Goal: Information Seeking & Learning: Learn about a topic

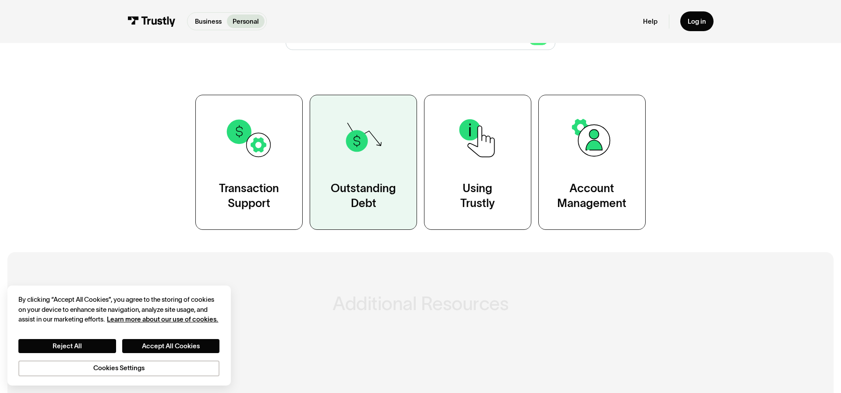
scroll to position [149, 0]
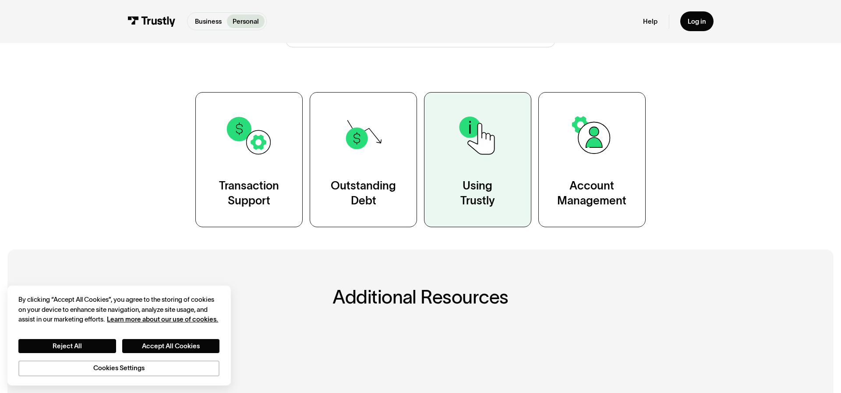
click at [471, 163] on link "Using Trustly" at bounding box center [477, 159] width 107 height 135
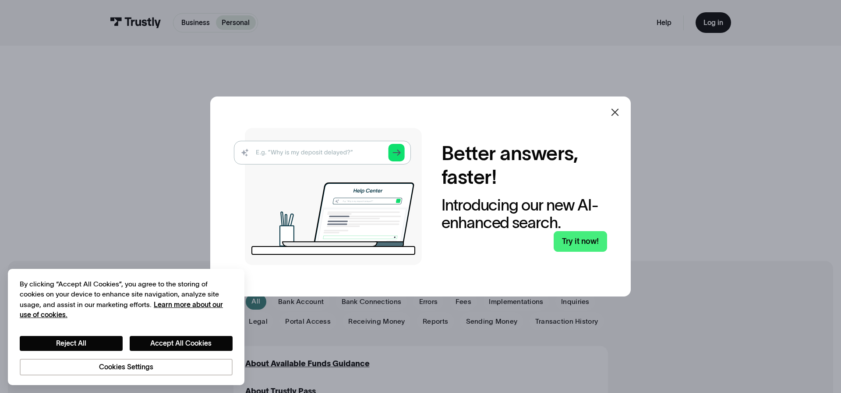
click at [618, 110] on icon at bounding box center [615, 112] width 11 height 11
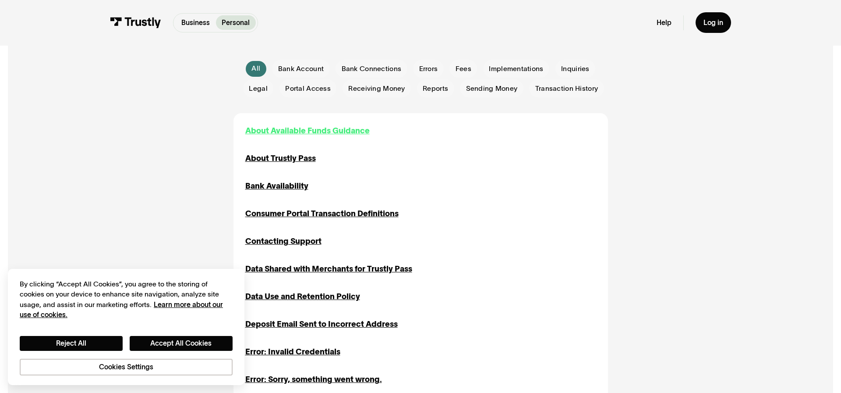
scroll to position [226, 0]
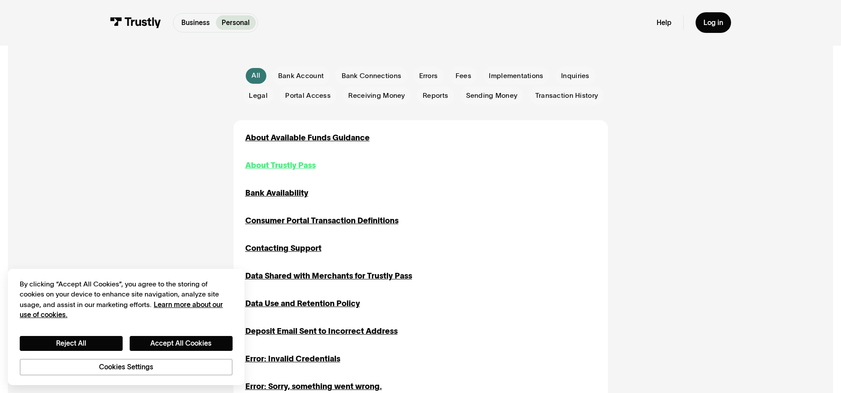
click at [294, 165] on div "About Trustly Pass" at bounding box center [280, 165] width 71 height 12
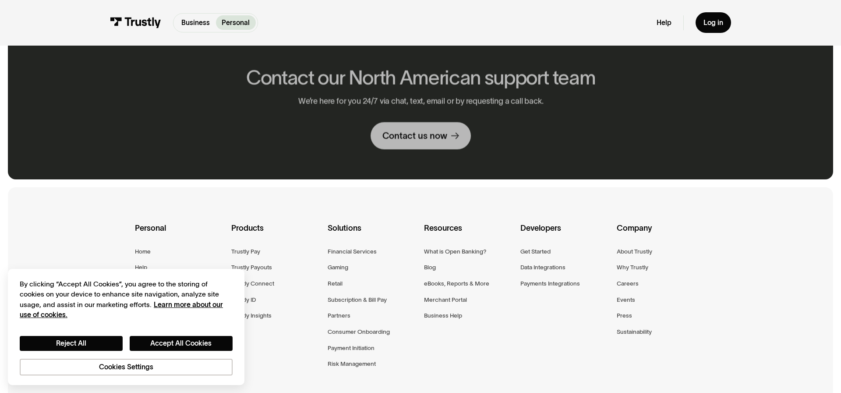
scroll to position [373, 0]
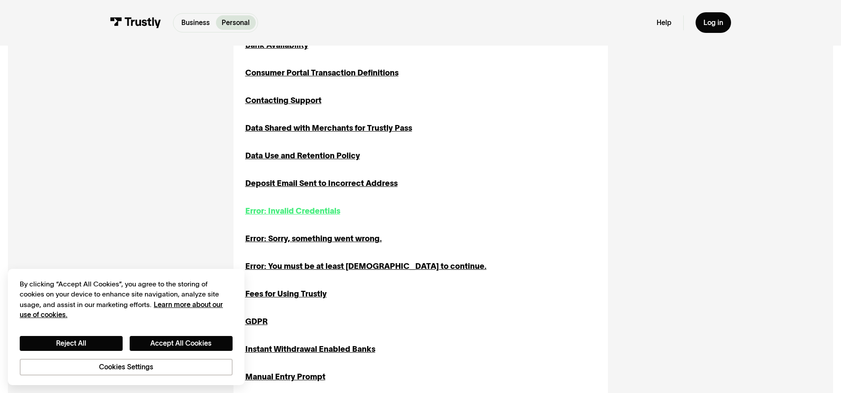
click at [303, 212] on div "Error: Invalid Credentials" at bounding box center [292, 211] width 95 height 12
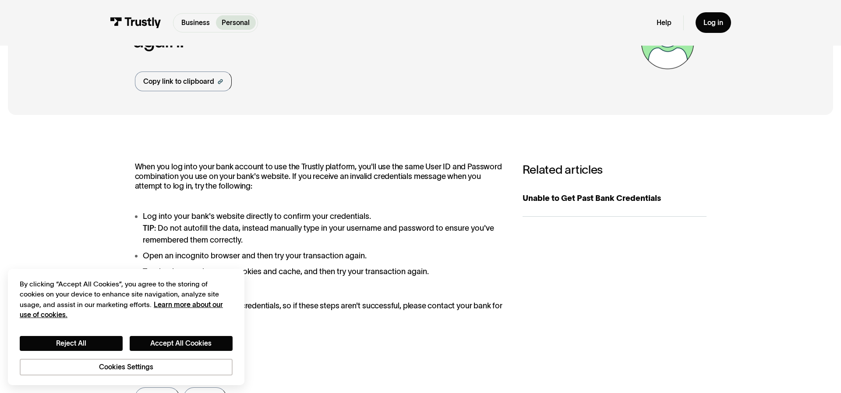
scroll to position [159, 0]
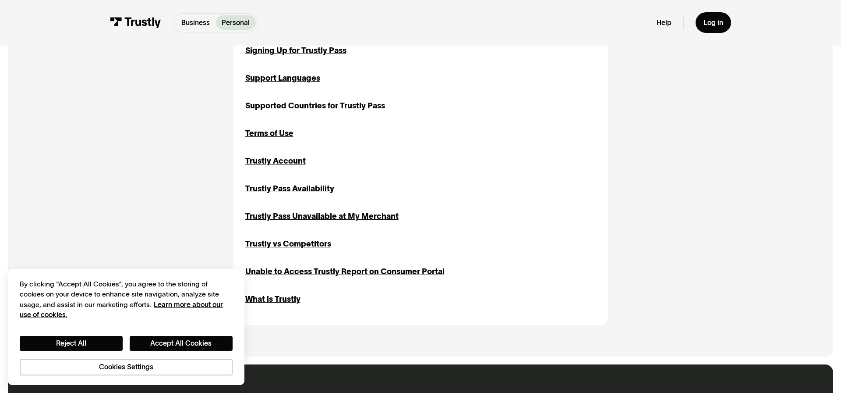
scroll to position [897, 0]
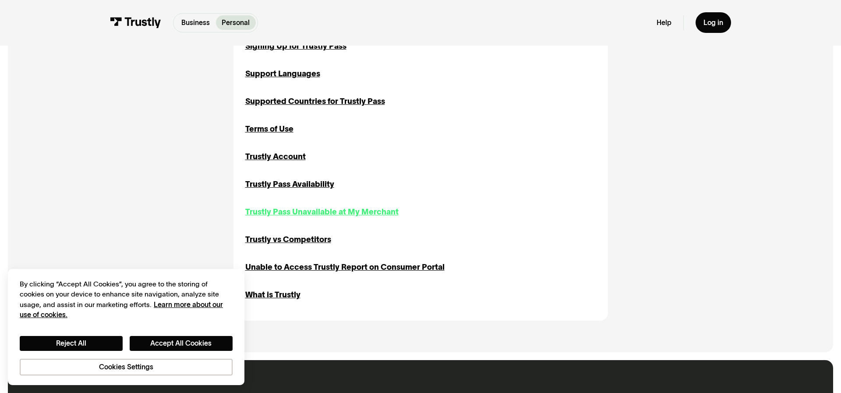
click at [299, 213] on div "Trustly Pass Unavailable at My Merchant" at bounding box center [321, 212] width 153 height 12
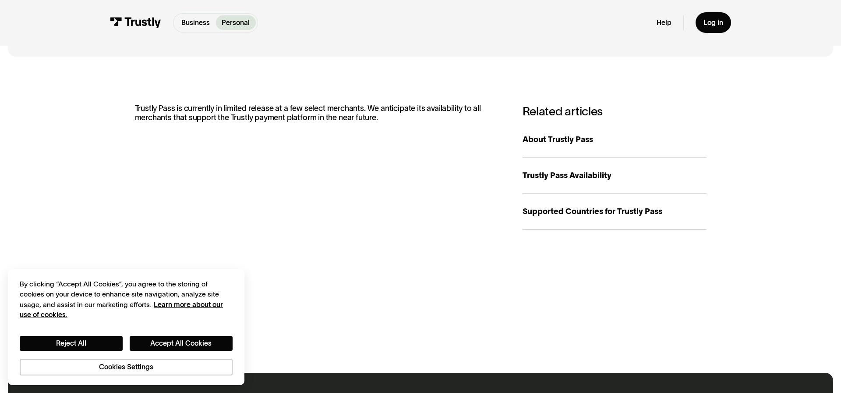
scroll to position [110, 0]
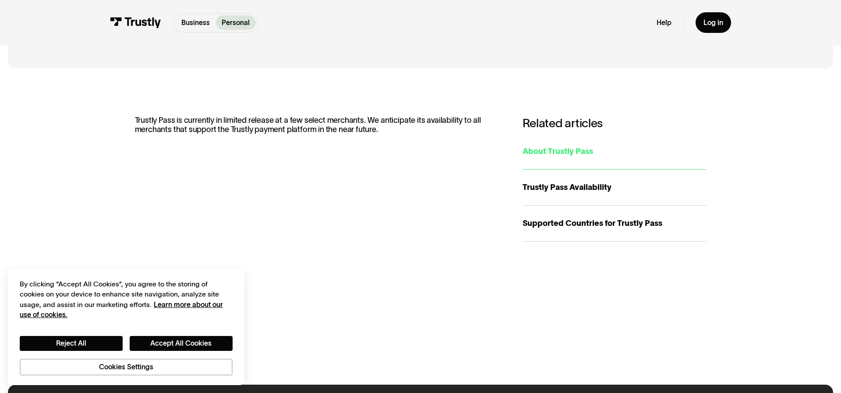
click at [586, 150] on div "About Trustly Pass" at bounding box center [615, 151] width 184 height 12
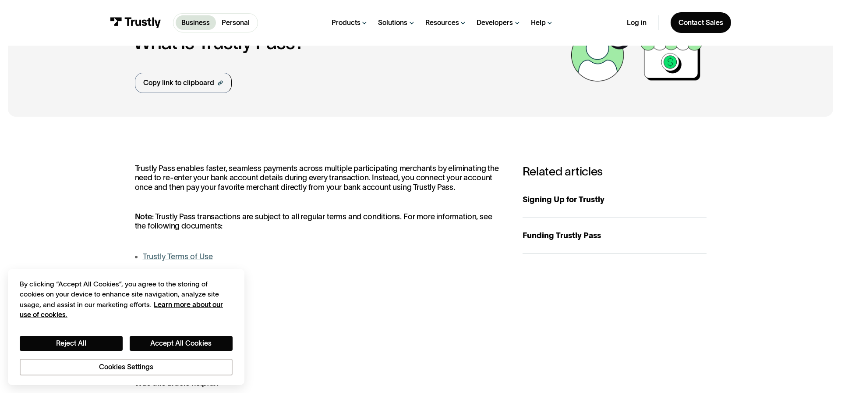
scroll to position [63, 0]
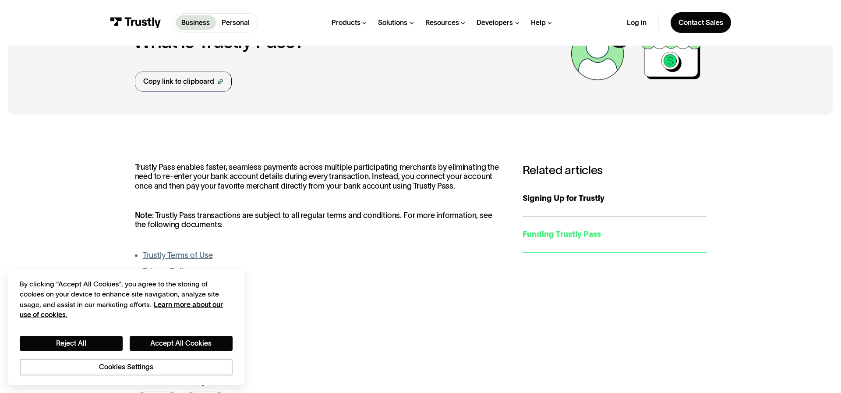
click at [555, 239] on div "Funding Trustly Pass" at bounding box center [615, 234] width 184 height 12
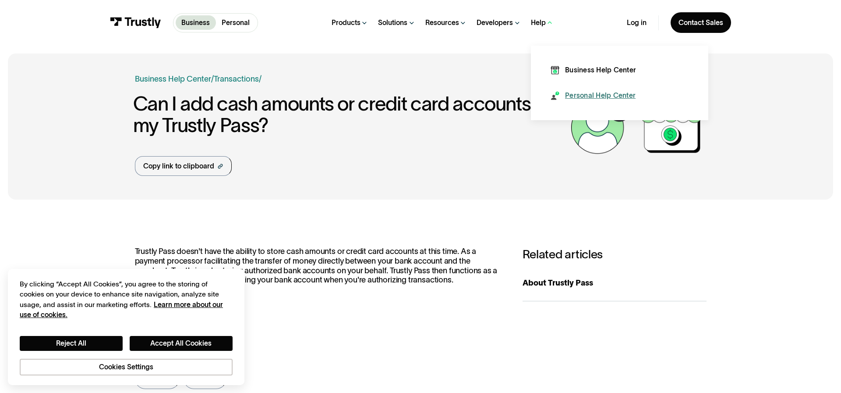
click at [586, 97] on div "Personal Help Center" at bounding box center [600, 96] width 71 height 10
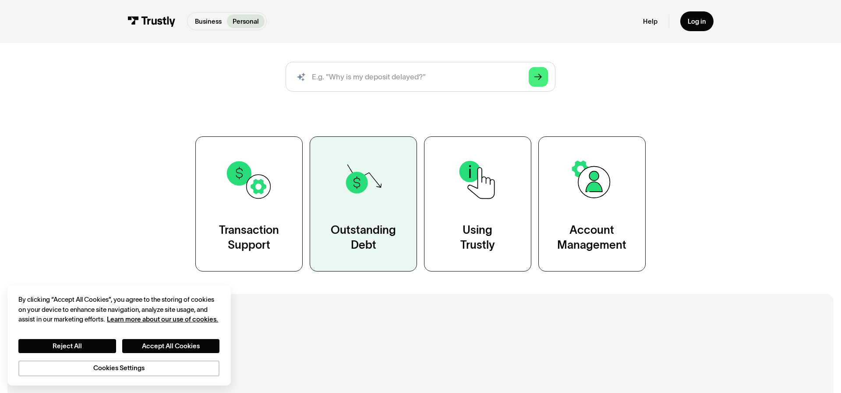
scroll to position [106, 0]
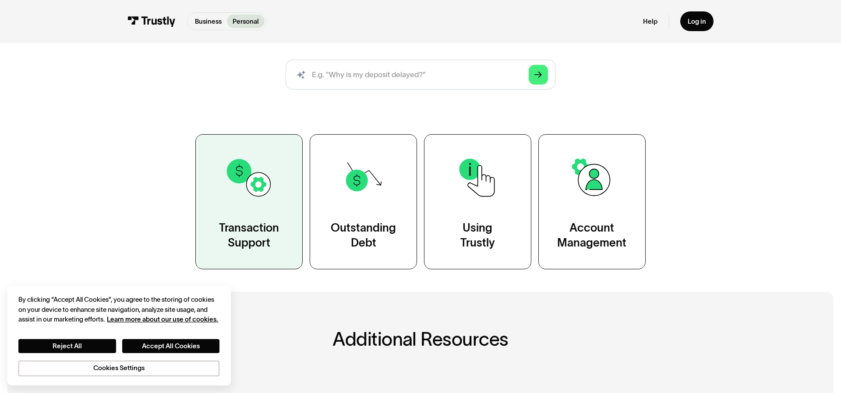
click at [261, 214] on link "Transaction Support" at bounding box center [248, 201] width 107 height 135
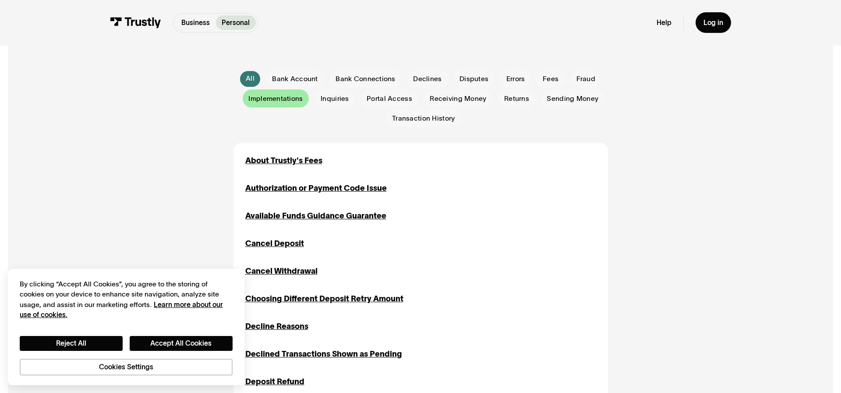
scroll to position [224, 0]
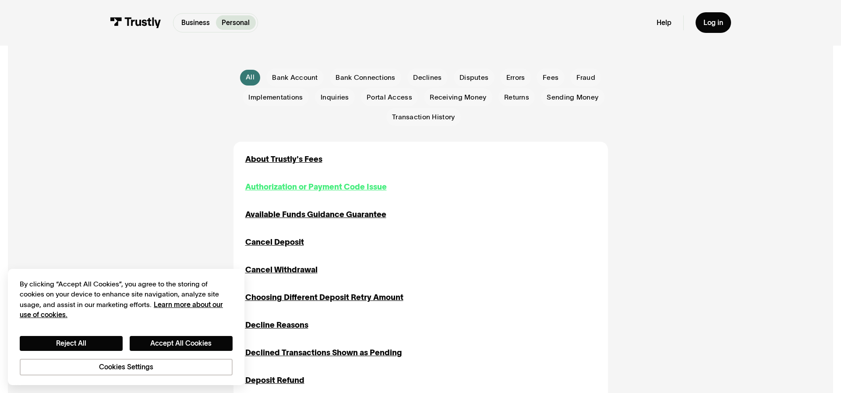
click at [297, 190] on div "Authorization or Payment Code Issue" at bounding box center [316, 187] width 142 height 12
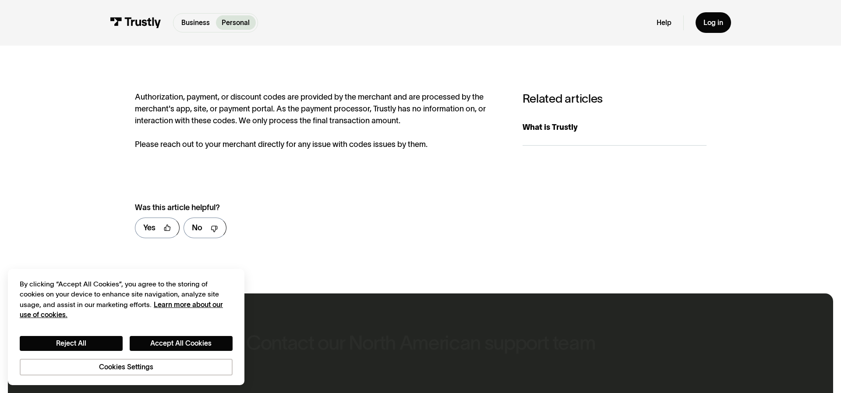
scroll to position [163, 0]
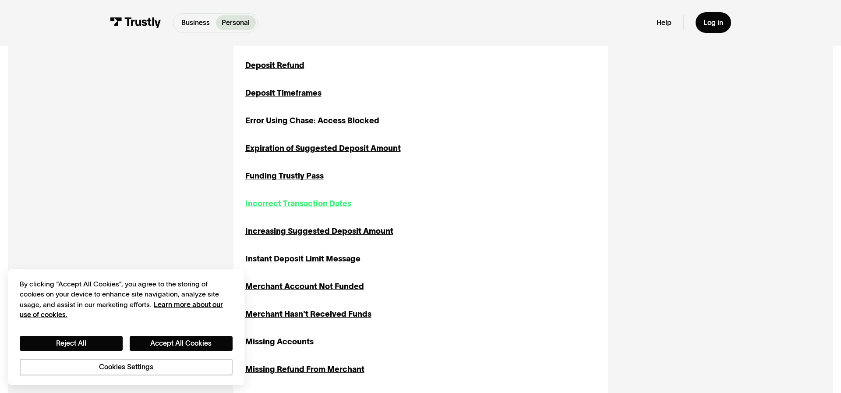
scroll to position [553, 0]
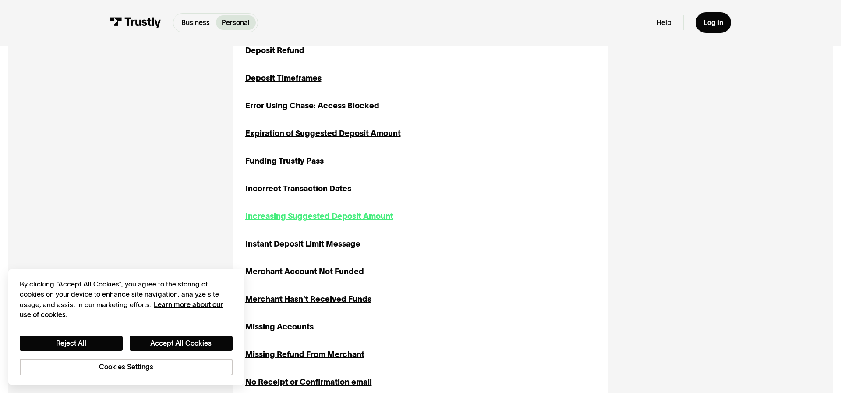
click at [277, 213] on div "Increasing Suggested Deposit Amount" at bounding box center [319, 216] width 148 height 12
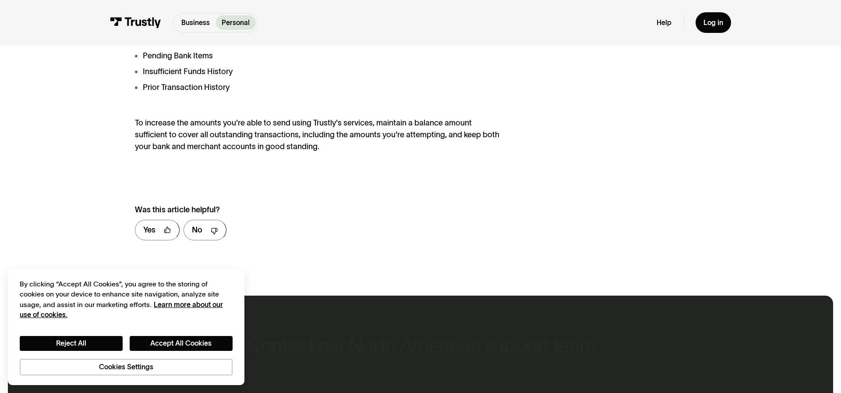
scroll to position [324, 0]
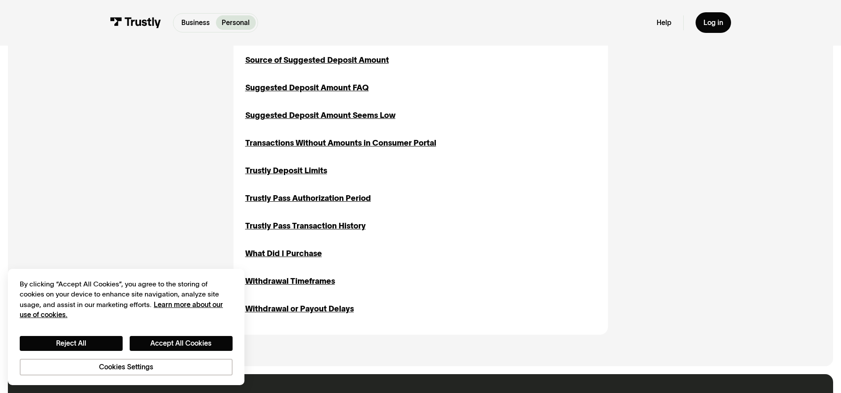
scroll to position [1512, 0]
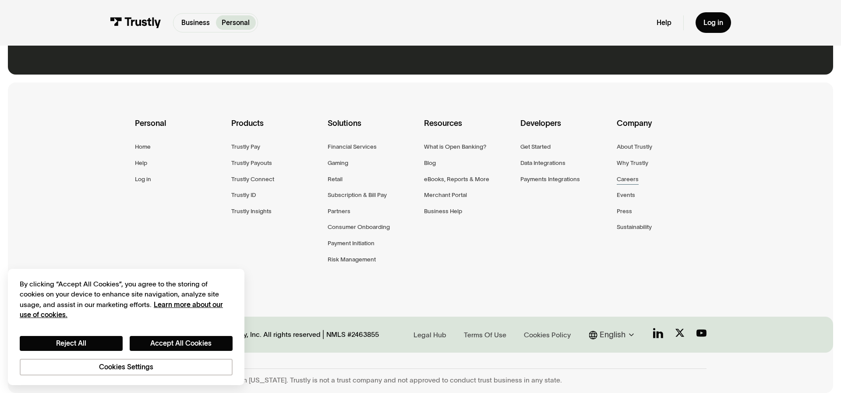
click at [634, 181] on div "Careers" at bounding box center [628, 179] width 22 height 10
